Goal: Check status

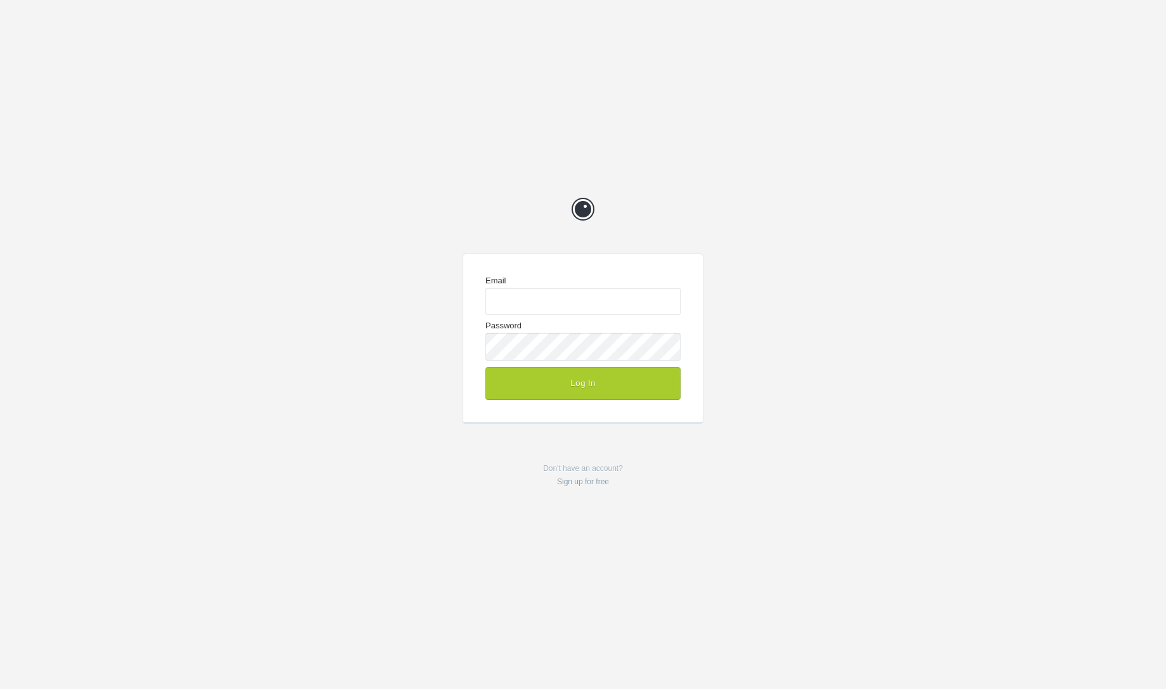
type input "chrisg@cg-design.co.uk"
click at [575, 387] on button "Log In" at bounding box center [582, 383] width 195 height 33
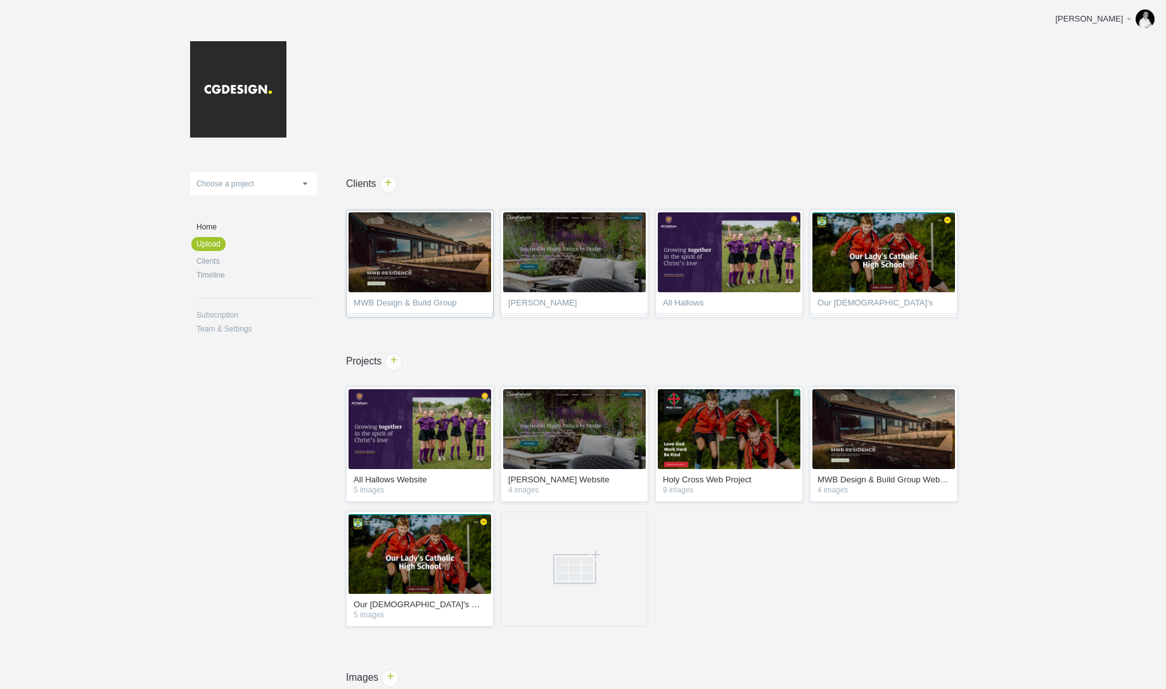
click at [416, 304] on span "MWB Design & Build Group" at bounding box center [419, 304] width 132 height 13
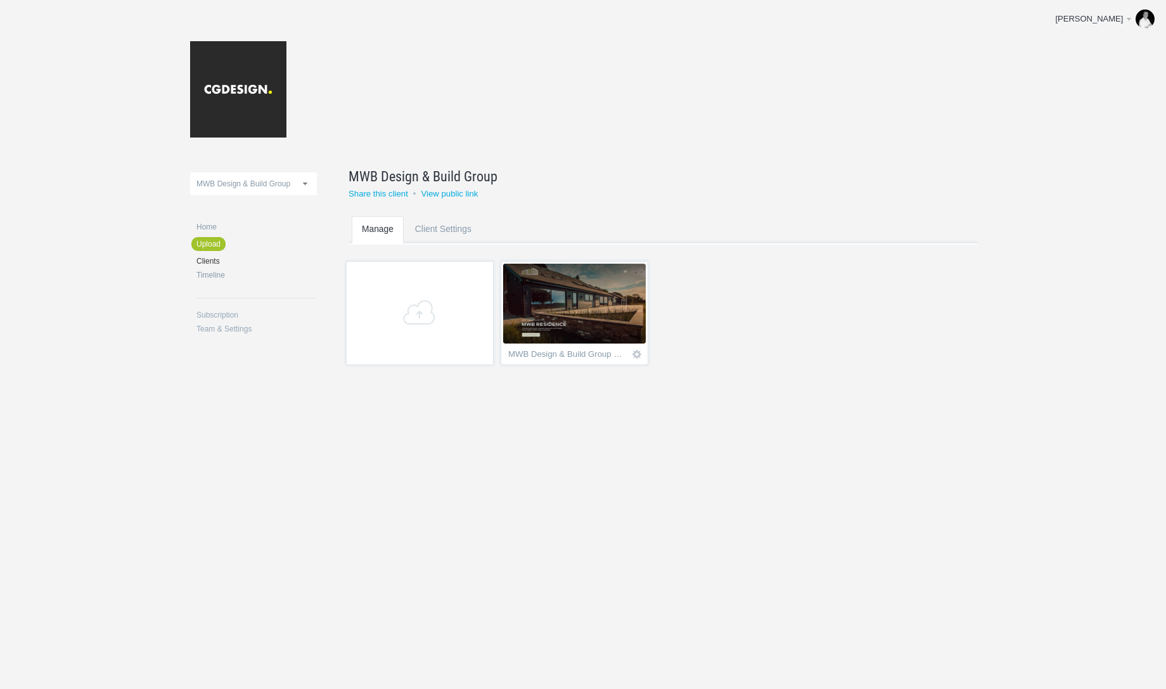
click at [608, 326] on img at bounding box center [574, 304] width 143 height 80
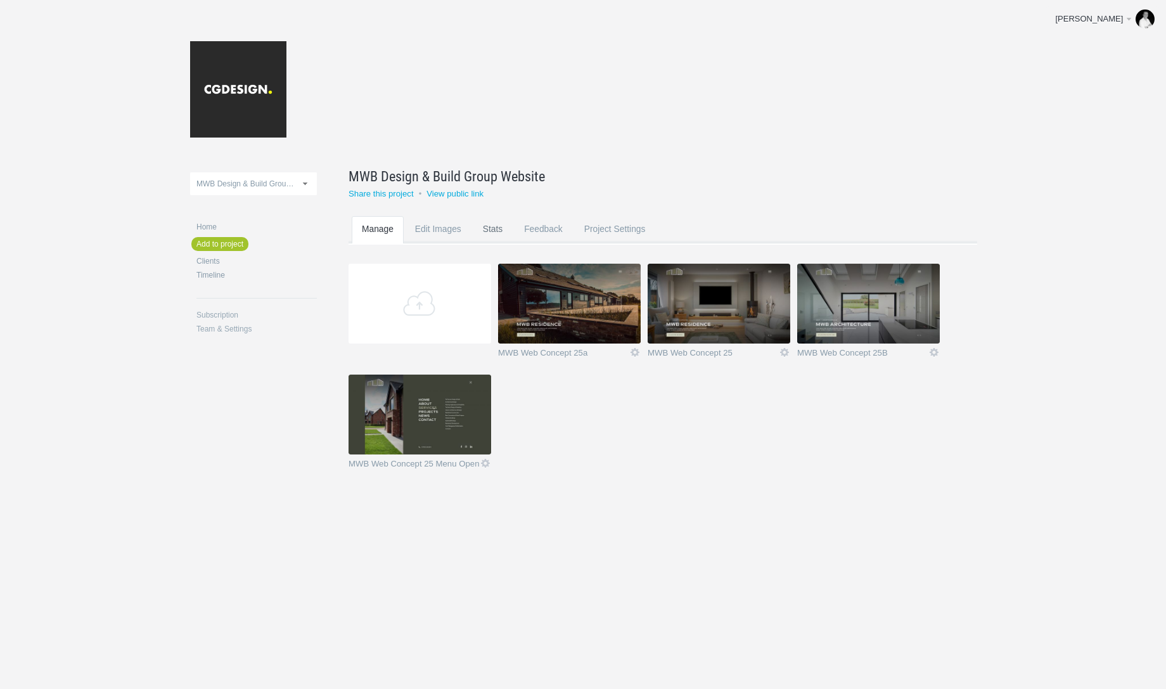
click at [493, 230] on link "Stats" at bounding box center [493, 241] width 40 height 50
